Goal: Contribute content

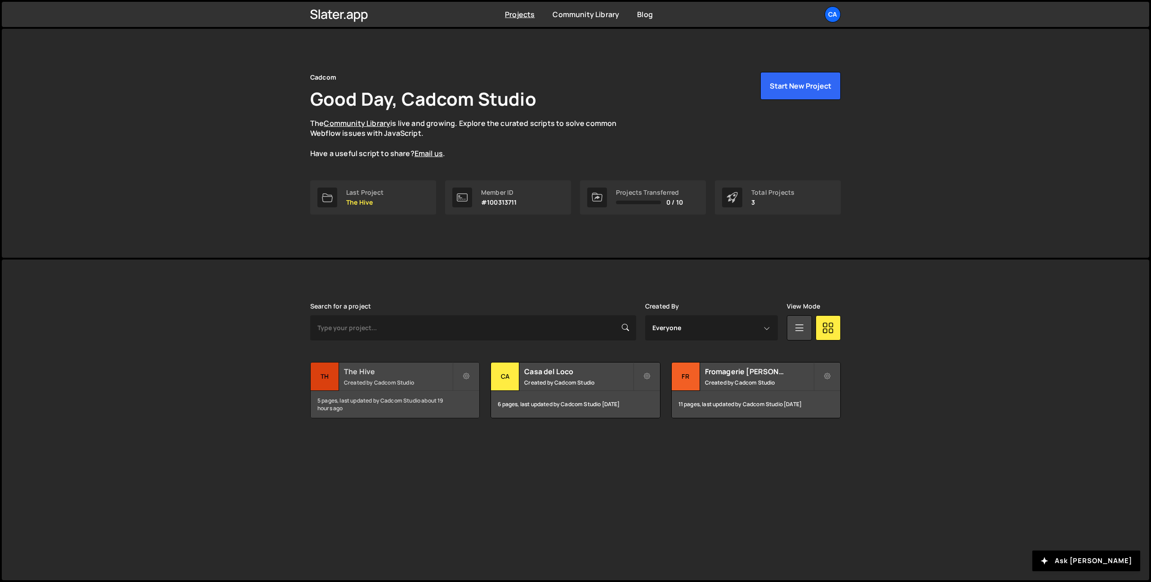
click at [374, 369] on h2 "The Hive" at bounding box center [398, 372] width 108 height 10
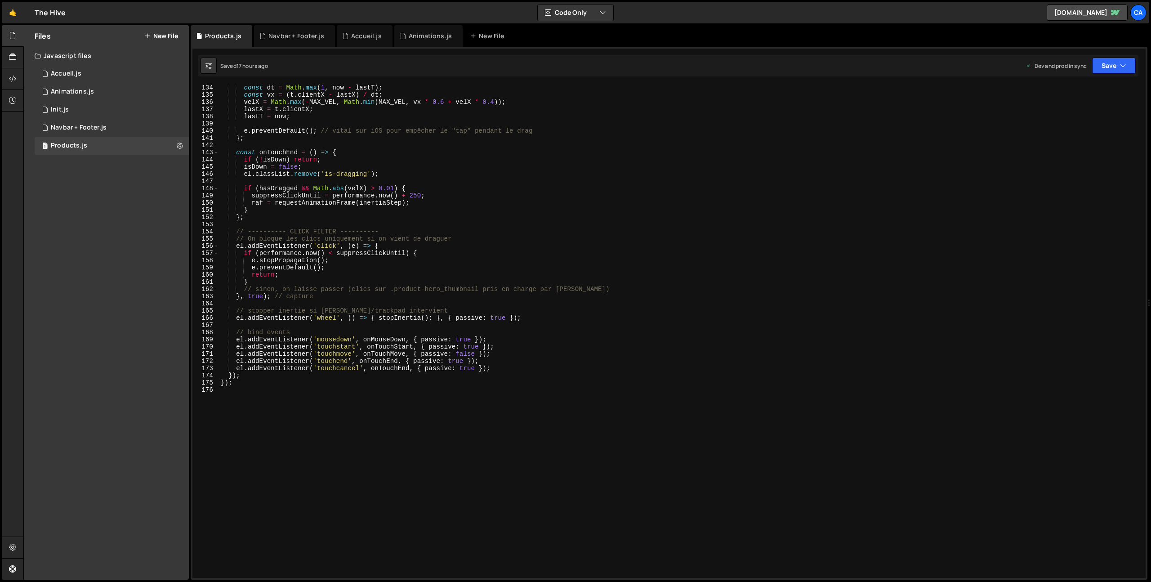
scroll to position [958, 0]
click at [288, 476] on div "const dt = Math . max ( 1 , now - lastT ) ; const vx = ( t . clientX - lastX ) …" at bounding box center [680, 338] width 923 height 508
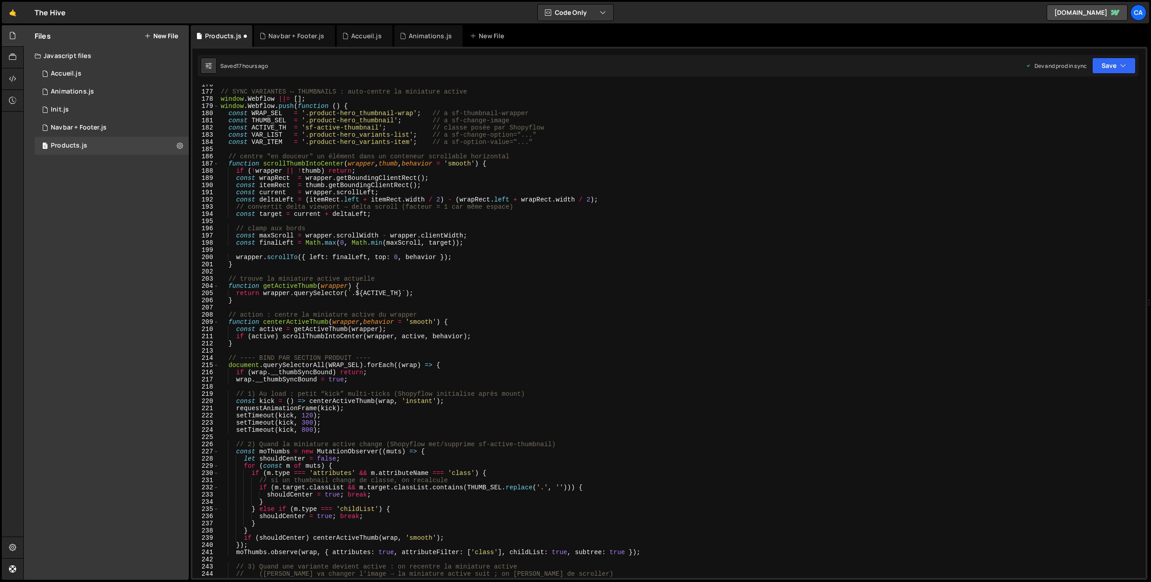
scroll to position [1226, 0]
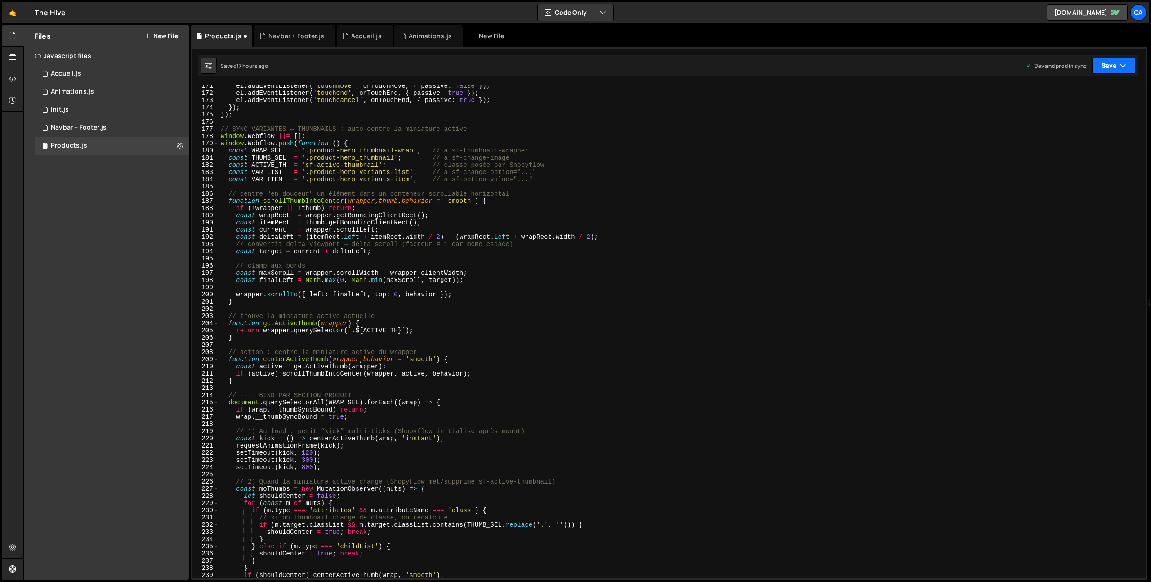
click at [1104, 67] on button "Save" at bounding box center [1115, 66] width 44 height 16
click at [1058, 124] on div "17 hours ago" at bounding box center [1069, 127] width 32 height 8
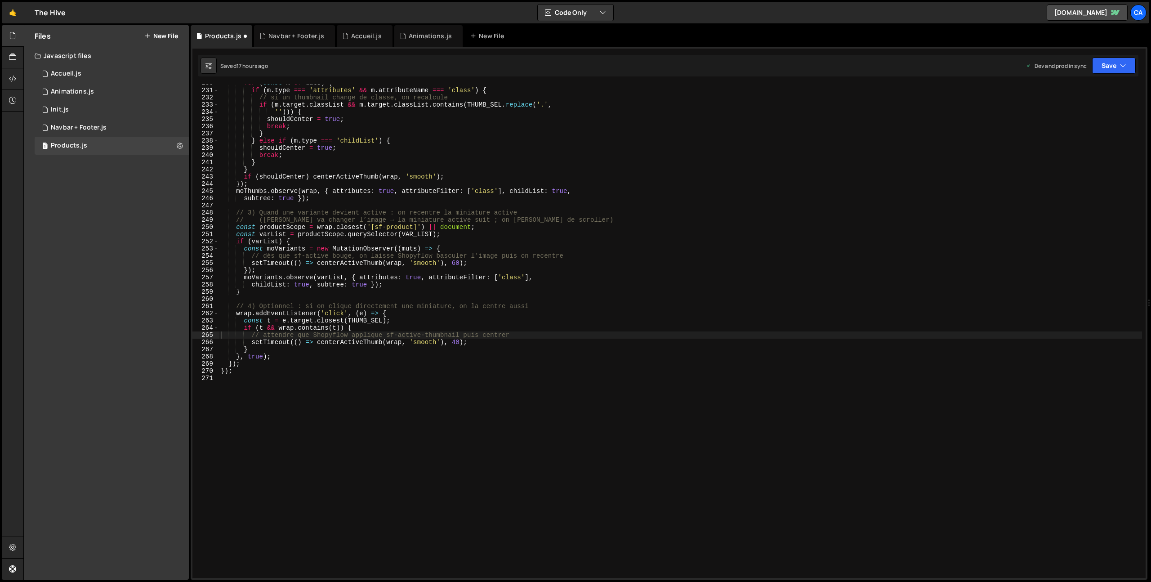
scroll to position [1653, 0]
click at [293, 376] on div "for ( const m of muts ) { if ( m . type === 'attributes' && m . attributeName =…" at bounding box center [680, 334] width 923 height 508
type textarea "//////////////////"
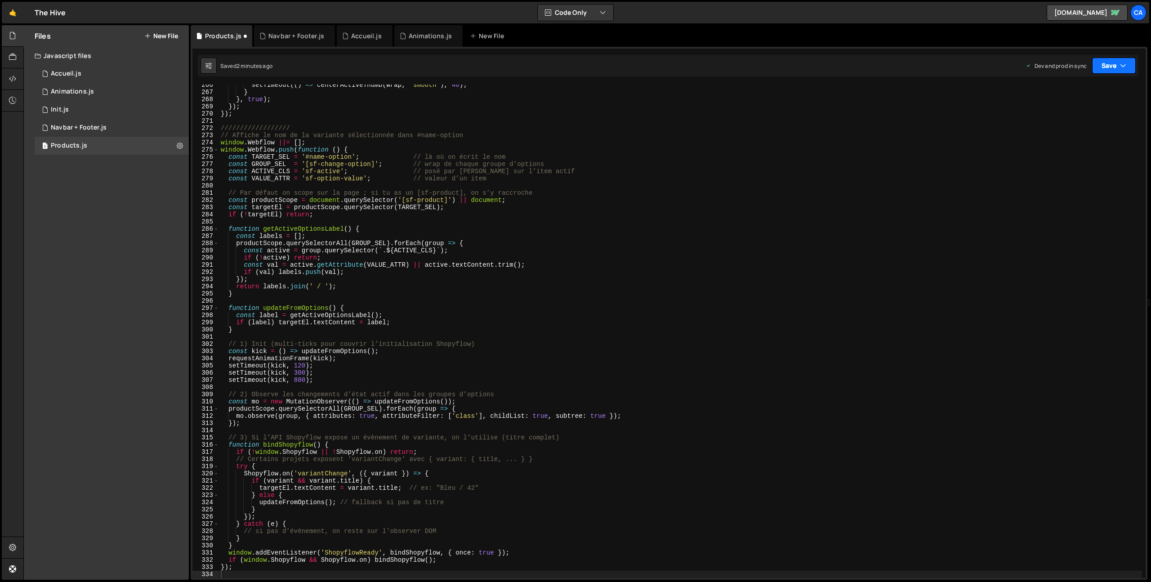
click at [1116, 63] on button "Save" at bounding box center [1115, 66] width 44 height 16
click at [1070, 125] on div "2 minutes ago" at bounding box center [1070, 127] width 35 height 8
